Goal: Contribute content

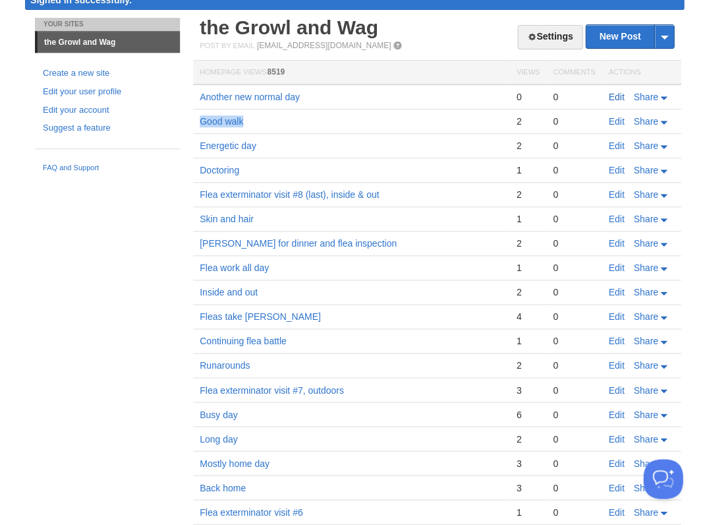
click at [609, 94] on link "Edit" at bounding box center [616, 97] width 16 height 11
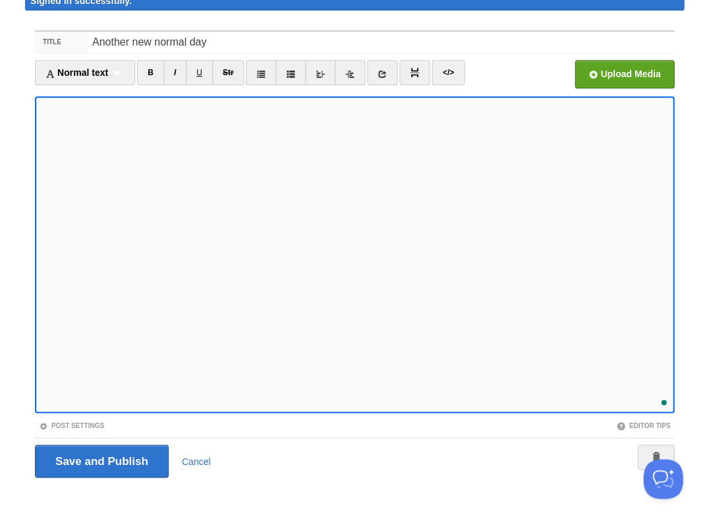
scroll to position [366, 0]
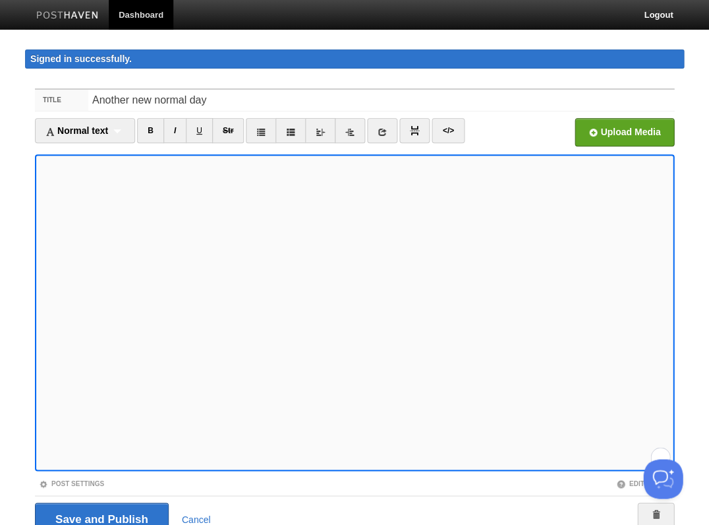
scroll to position [140, 0]
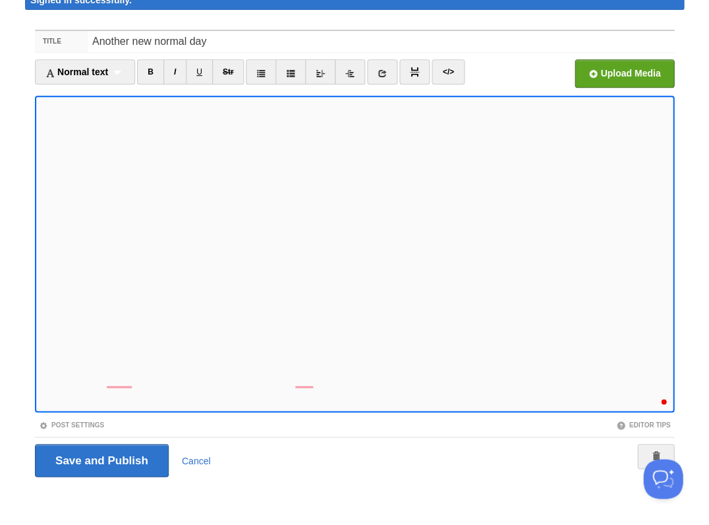
scroll to position [430, 0]
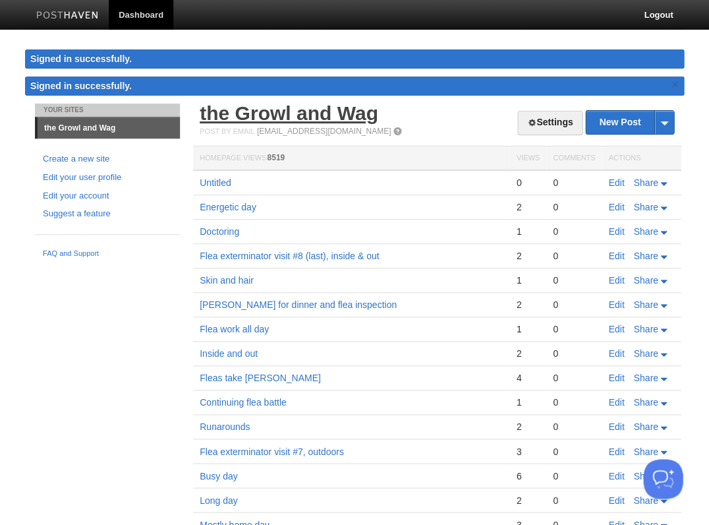
click at [295, 116] on link "the Growl and Wag" at bounding box center [289, 113] width 179 height 22
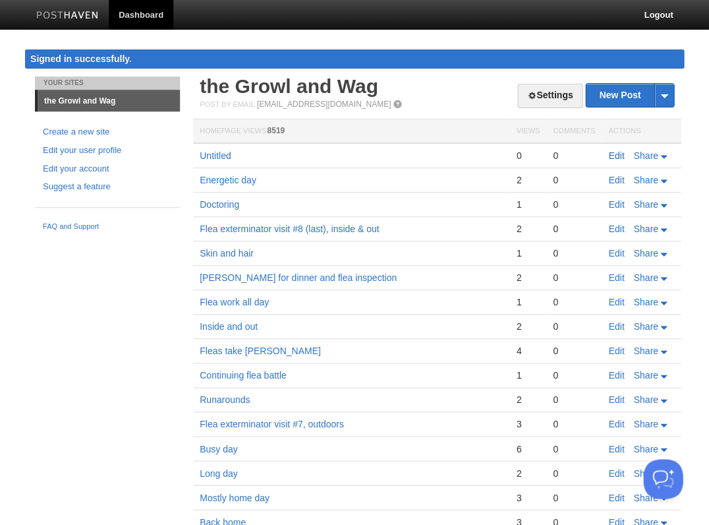
click at [620, 154] on link "Edit" at bounding box center [616, 155] width 16 height 11
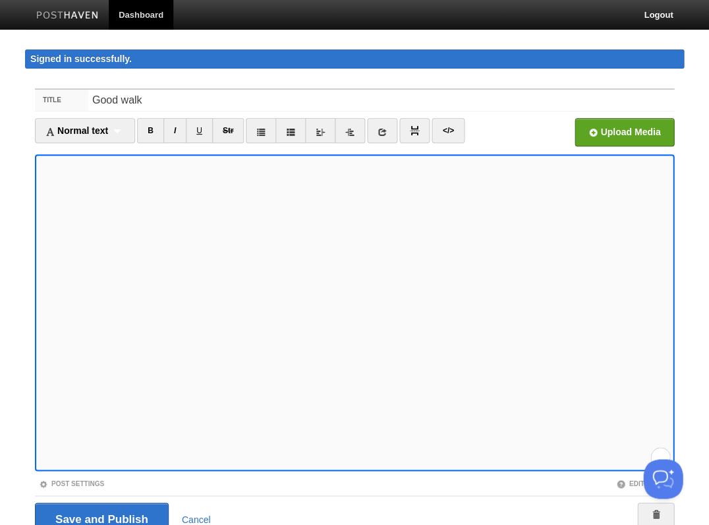
scroll to position [58, 0]
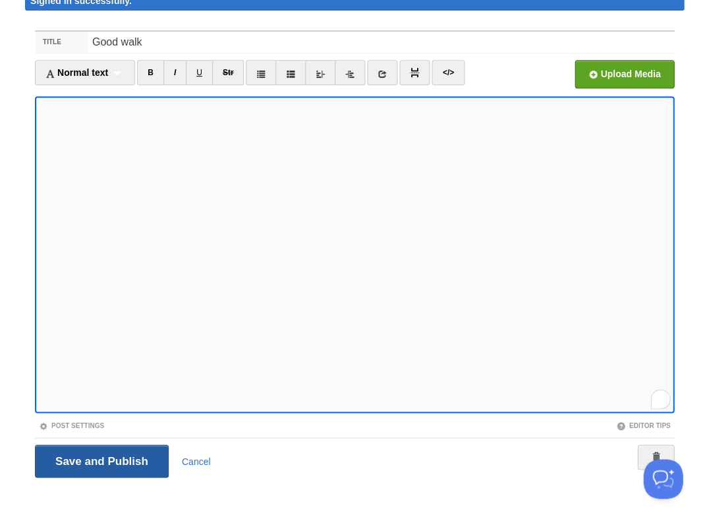
click at [100, 458] on input "Save and Publish" at bounding box center [102, 460] width 134 height 33
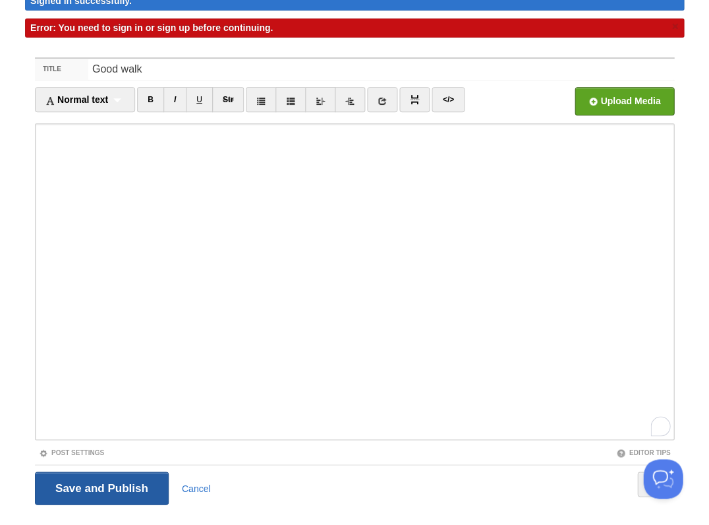
scroll to position [0, 0]
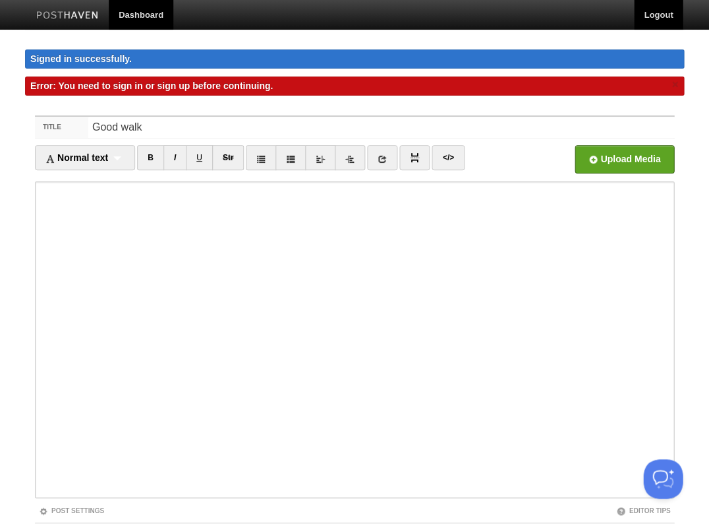
click at [649, 18] on link "Logout" at bounding box center [658, 15] width 49 height 30
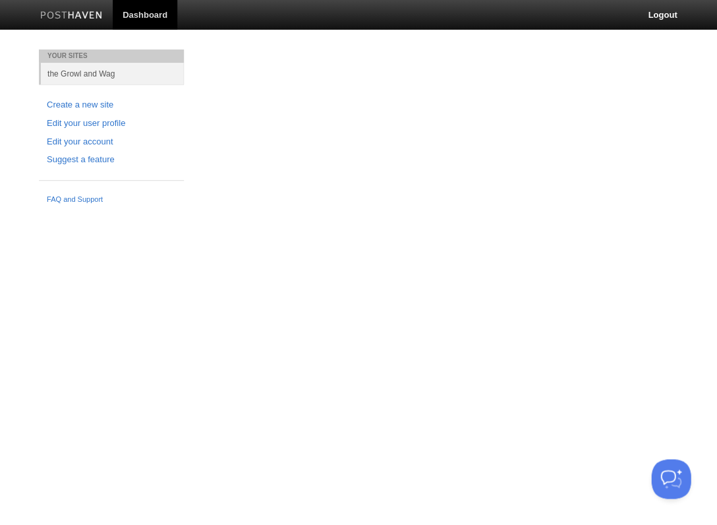
click at [523, 118] on div "Your Sites the Growl and Wag Create a new site Edit your user profile Edit your…" at bounding box center [358, 129] width 659 height 161
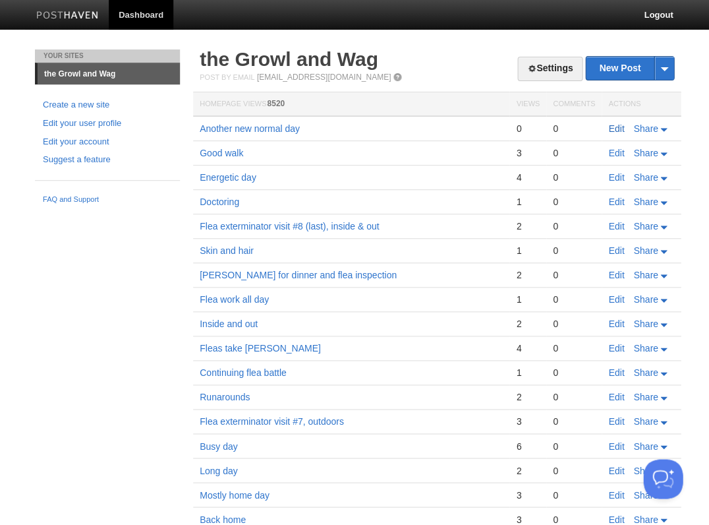
click at [619, 126] on link "Edit" at bounding box center [616, 128] width 16 height 11
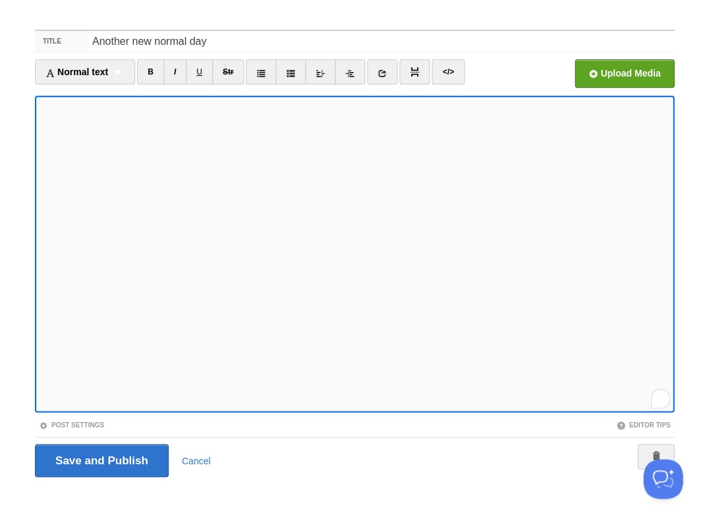
scroll to position [527, 0]
click at [100, 458] on input "Save and Publish" at bounding box center [102, 460] width 134 height 33
